Goal: Information Seeking & Learning: Learn about a topic

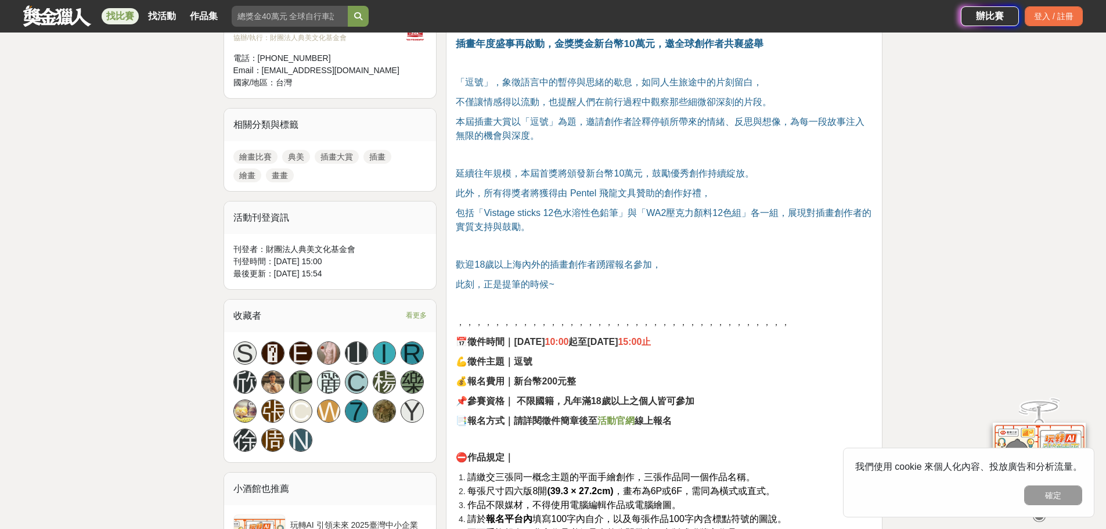
scroll to position [523, 0]
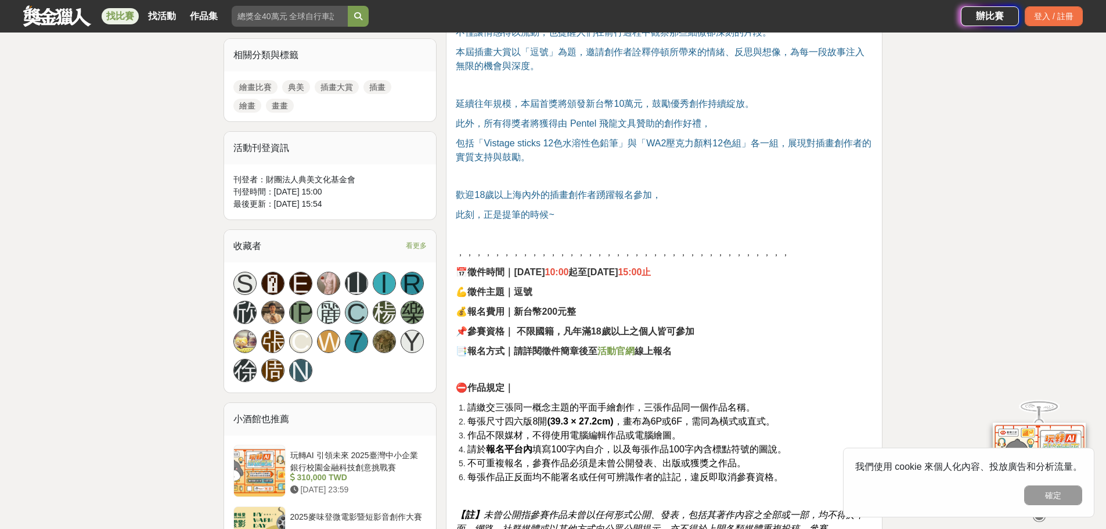
click at [602, 277] on strong "起至[DATE]" at bounding box center [593, 272] width 49 height 10
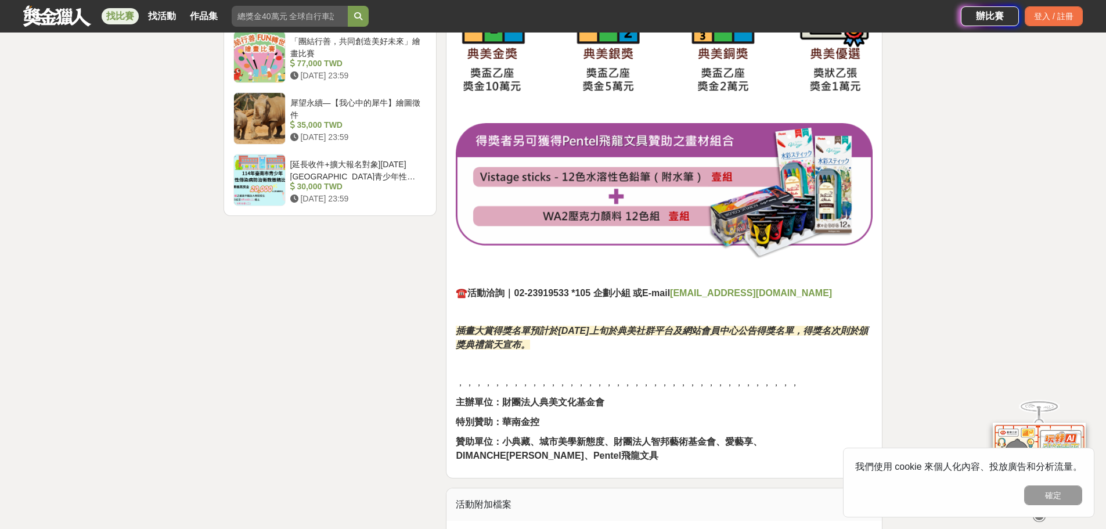
scroll to position [1510, 0]
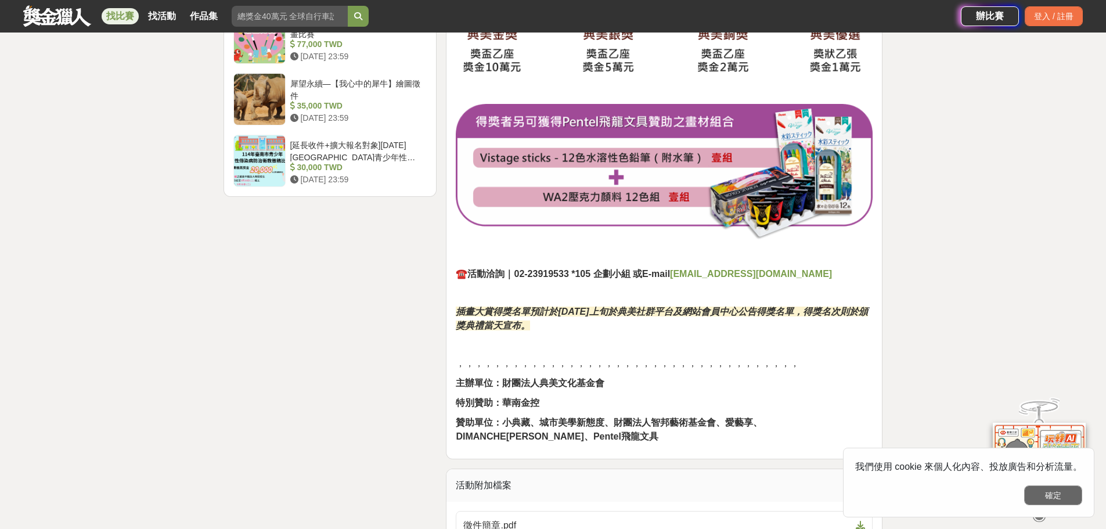
click at [1058, 499] on button "確定" at bounding box center [1053, 495] width 58 height 20
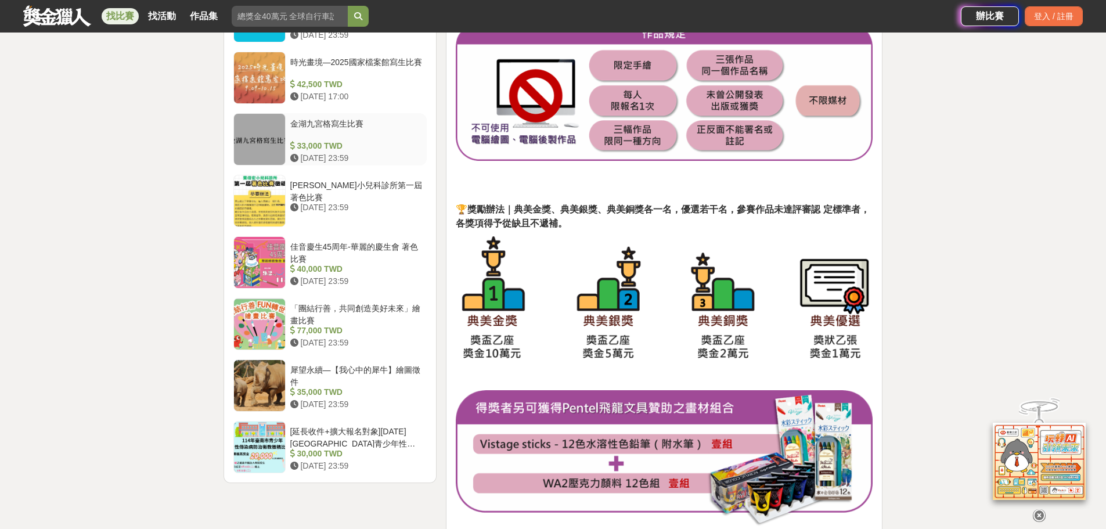
scroll to position [1284, 0]
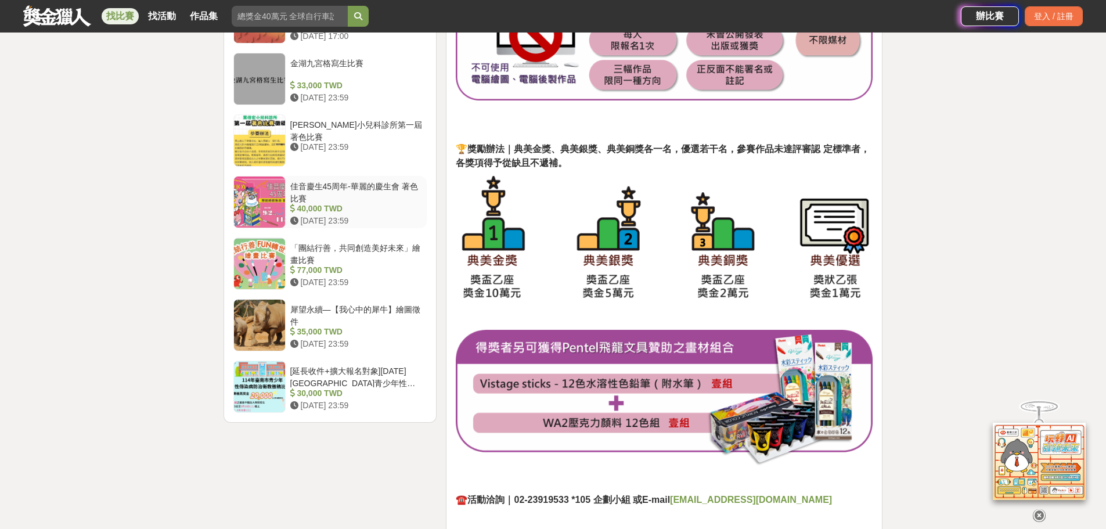
click at [372, 186] on div "佳音慶生45周年-華麗的慶生會 著色比賽" at bounding box center [356, 192] width 132 height 22
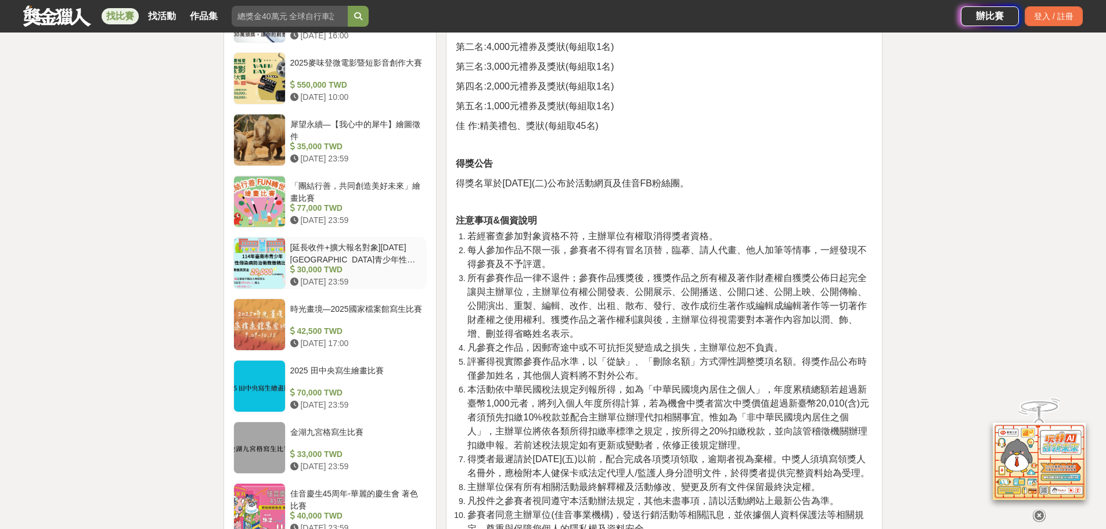
scroll to position [876, 0]
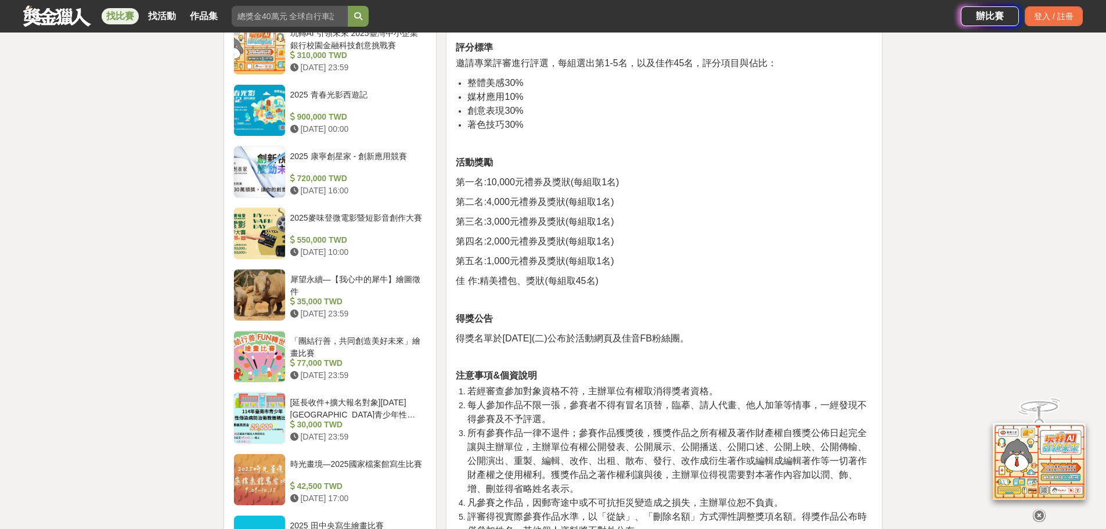
click at [493, 266] on span "第五名:1,000元禮券及獎狀(每組取1名)" at bounding box center [535, 261] width 158 height 10
click at [513, 246] on span "第四名:2,000元禮券及獎狀(每組取1名)" at bounding box center [535, 241] width 158 height 10
click at [510, 226] on span "第三名:3,000元禮券及獎狀(每組取1名)" at bounding box center [535, 222] width 158 height 10
click at [522, 226] on span "第三名:3,000元禮券及獎狀(每組取1名)" at bounding box center [535, 222] width 158 height 10
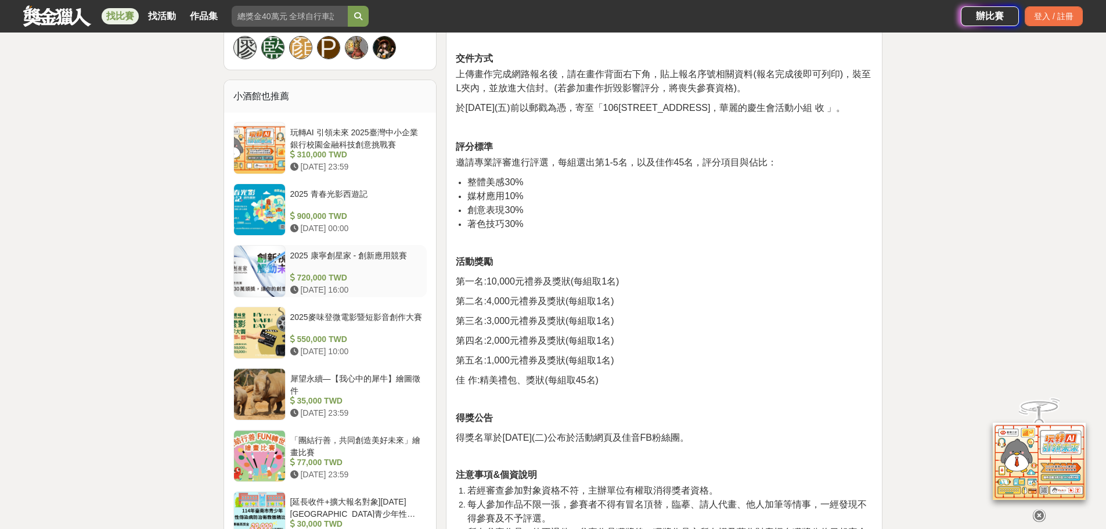
scroll to position [760, 0]
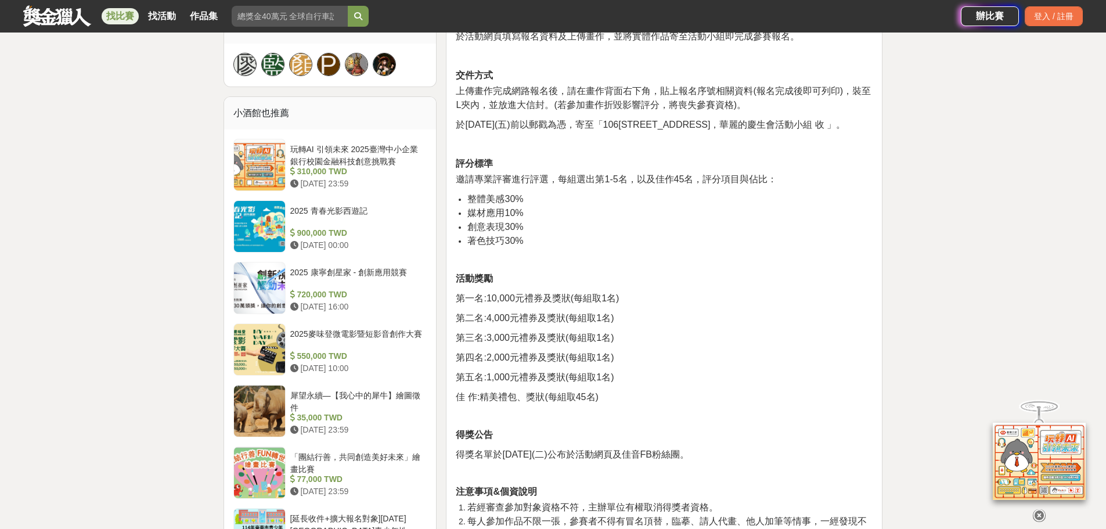
click at [539, 206] on li "整體美感30%" at bounding box center [669, 199] width 405 height 14
click at [689, 184] on span "邀請專業評審進行評選，每組選出第1-5名，以及佳作45名，評分項目與佔比：" at bounding box center [616, 179] width 321 height 10
drag, startPoint x: 706, startPoint y: 195, endPoint x: 531, endPoint y: 218, distance: 176.3
click at [531, 218] on div "前言 號召全國小朋友一同為佳音英語慶生！透過比賽無論是中式傳統的壽桃與豬腳麵線，還是西式經典的蛋糕與甜點，甚至是天馬行空的創意餐盤，孩子們都能運用色彩自由發揮…" at bounding box center [664, 224] width 417 height 1167
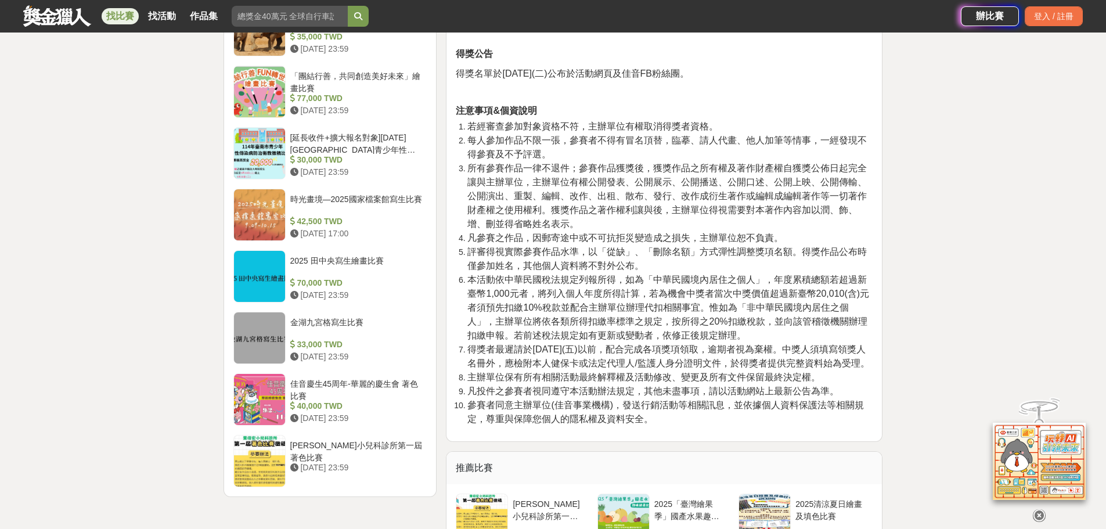
scroll to position [1167, 0]
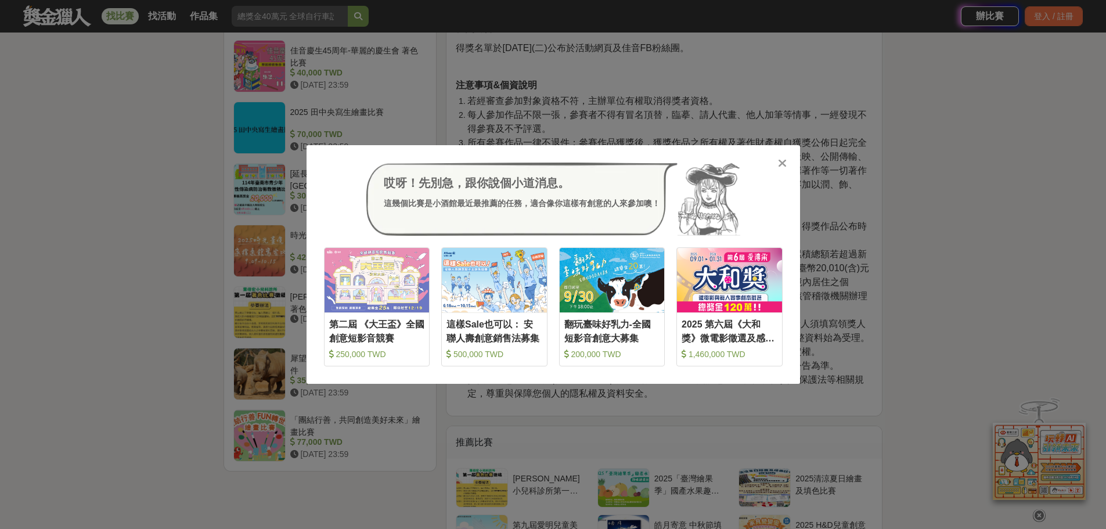
click at [778, 161] on icon at bounding box center [782, 163] width 9 height 12
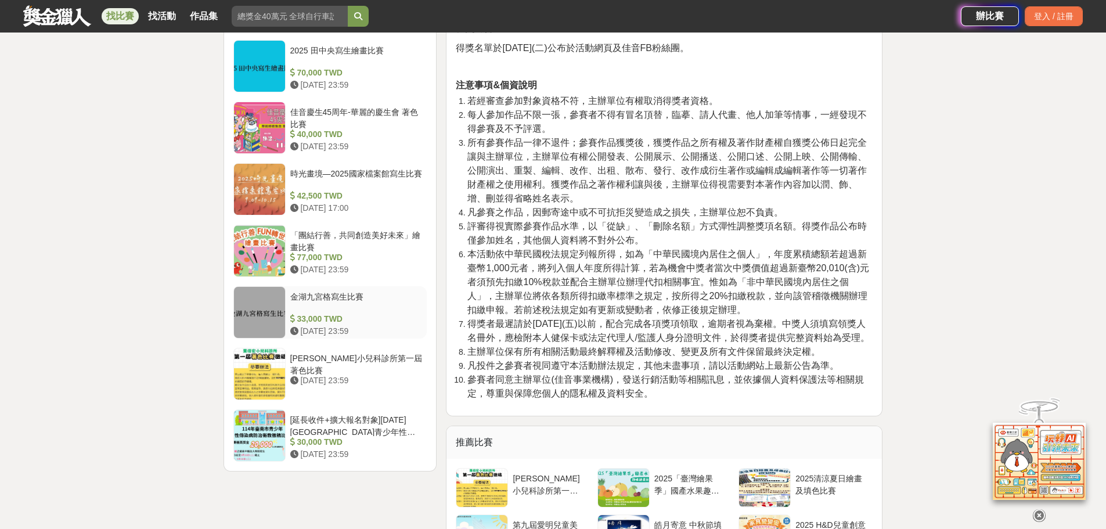
scroll to position [1051, 0]
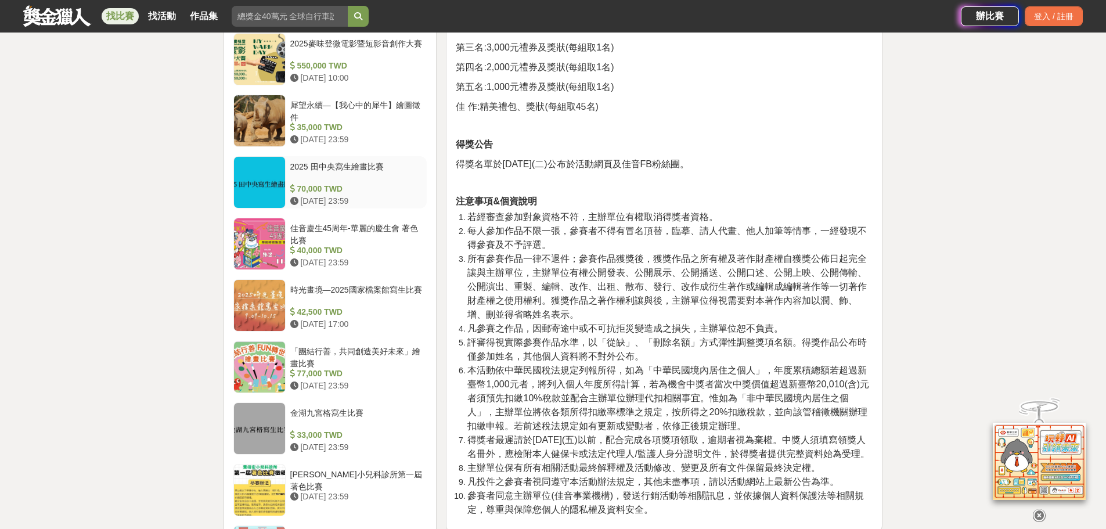
click at [370, 170] on div "2025 田中央寫生繪畫比賽" at bounding box center [356, 172] width 132 height 22
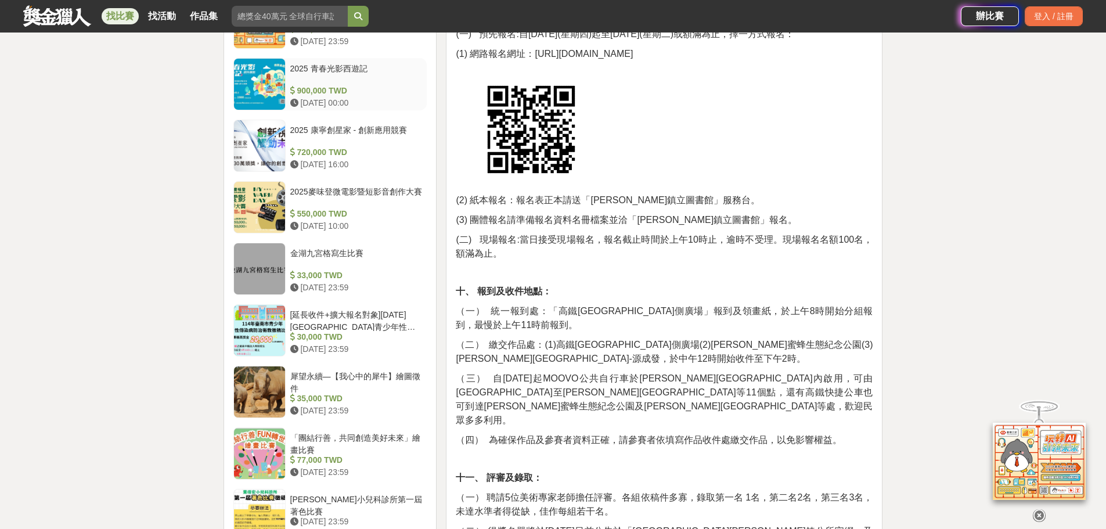
scroll to position [1166, 0]
